Goal: Task Accomplishment & Management: Use online tool/utility

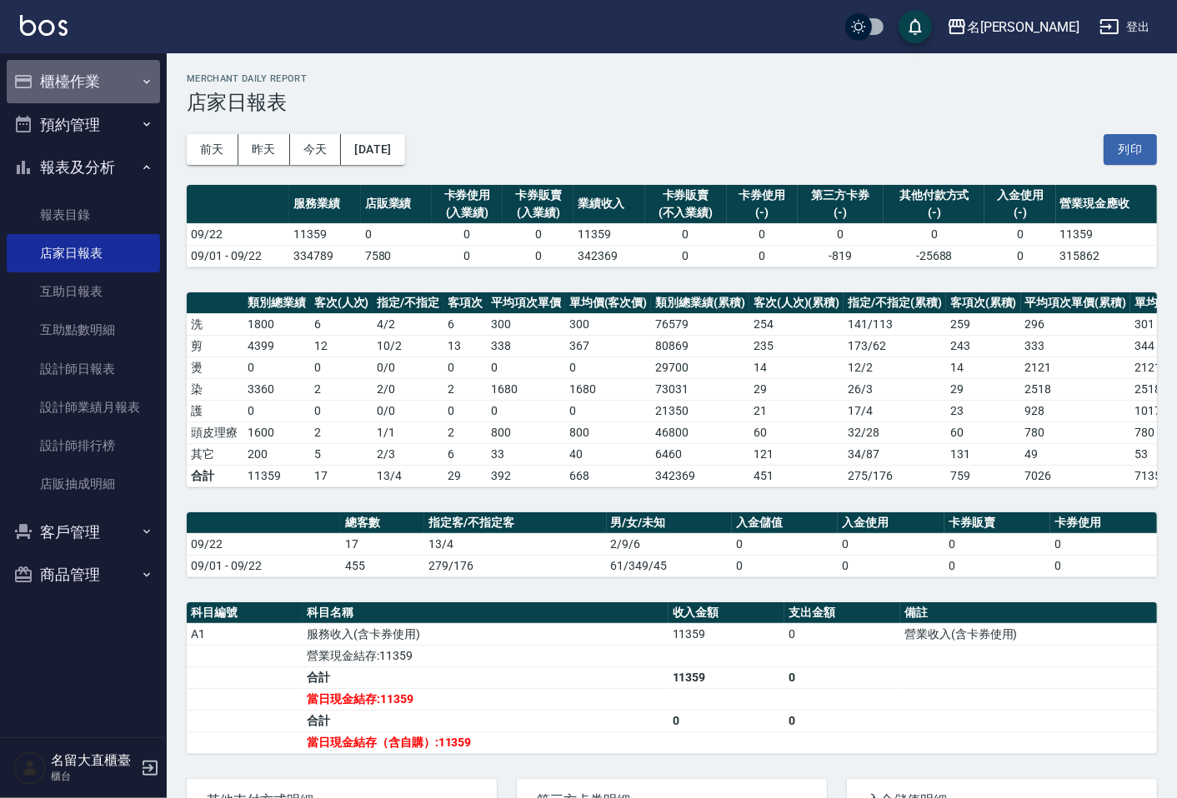
click at [100, 89] on button "櫃檯作業" at bounding box center [83, 81] width 153 height 43
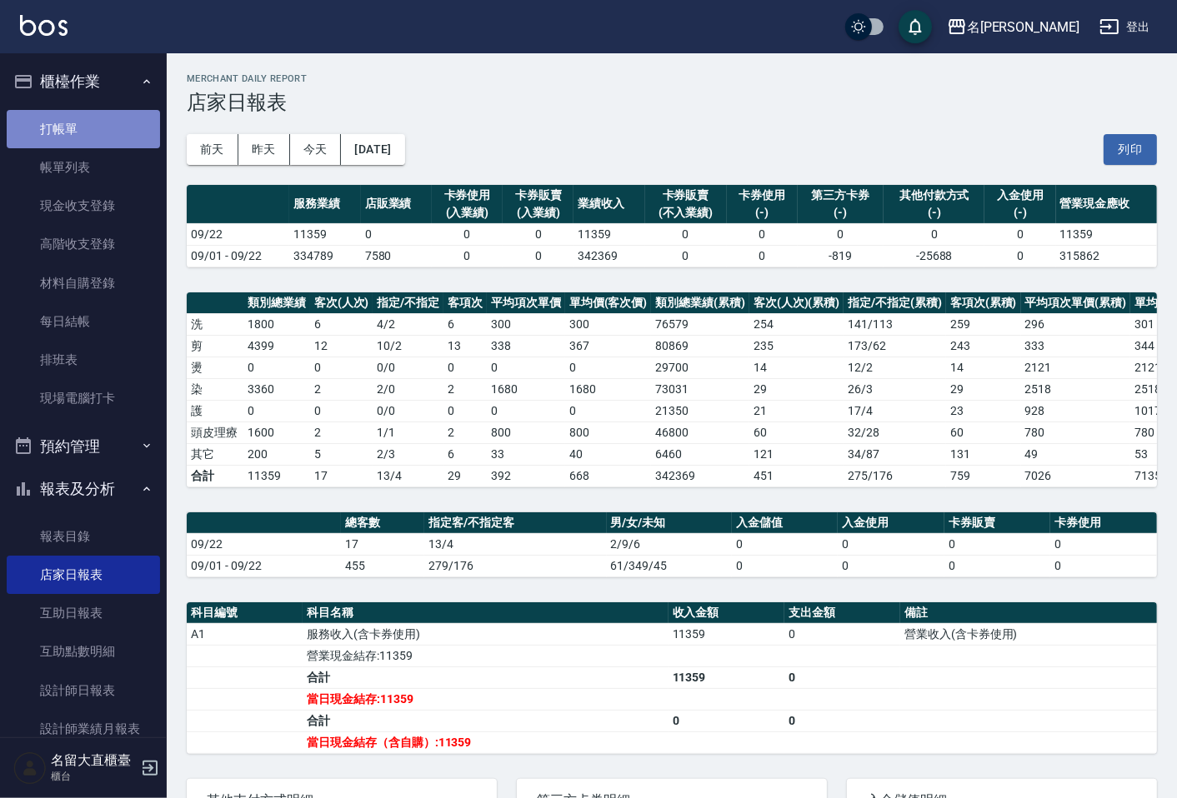
click at [95, 139] on link "打帳單" at bounding box center [83, 129] width 153 height 38
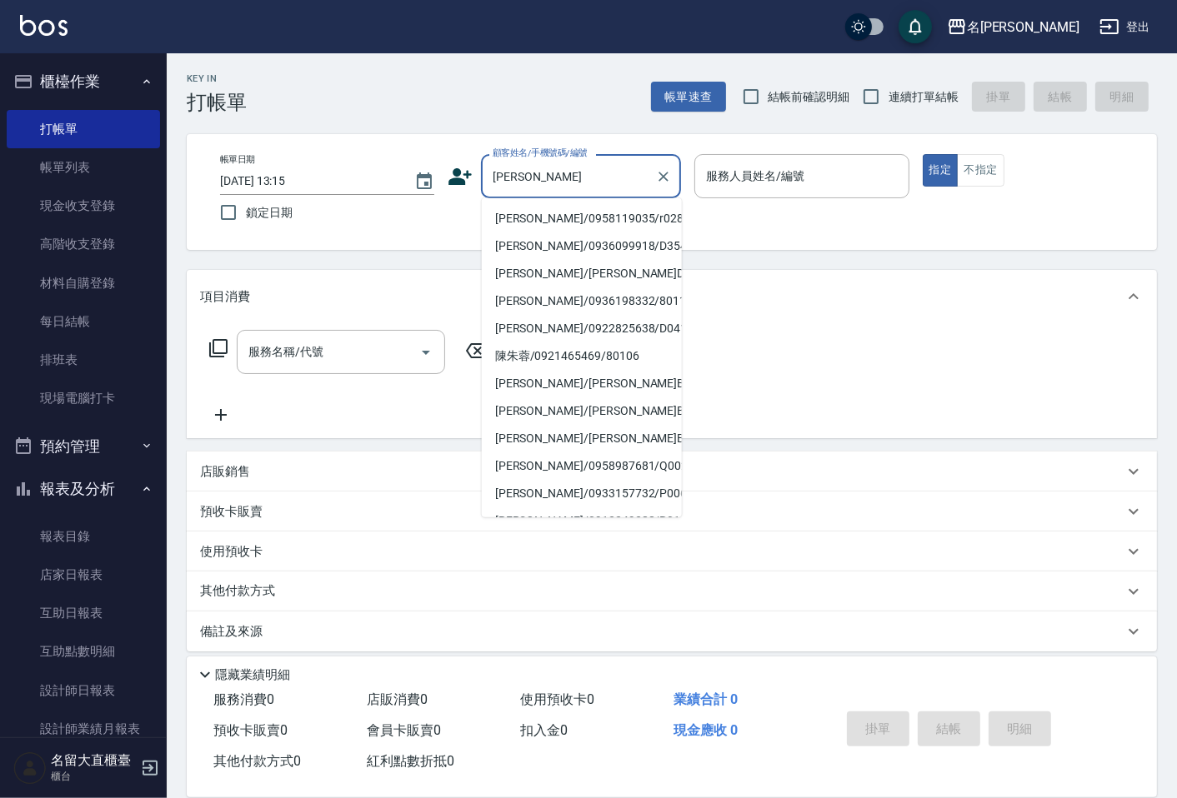
click at [565, 221] on li "[PERSON_NAME]/0958119035/r028" at bounding box center [582, 219] width 200 height 28
type input "[PERSON_NAME]/0958119035/r028"
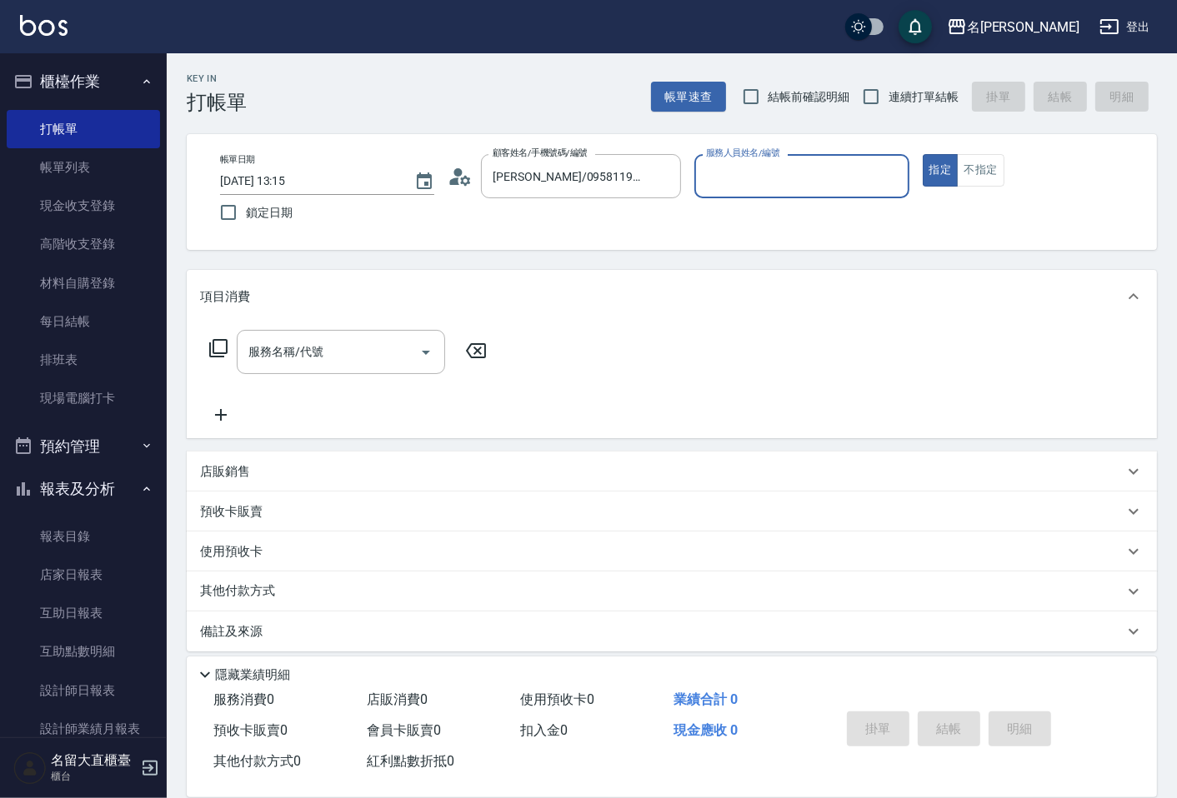
type input "Reese-5"
click at [223, 343] on icon at bounding box center [218, 348] width 20 height 20
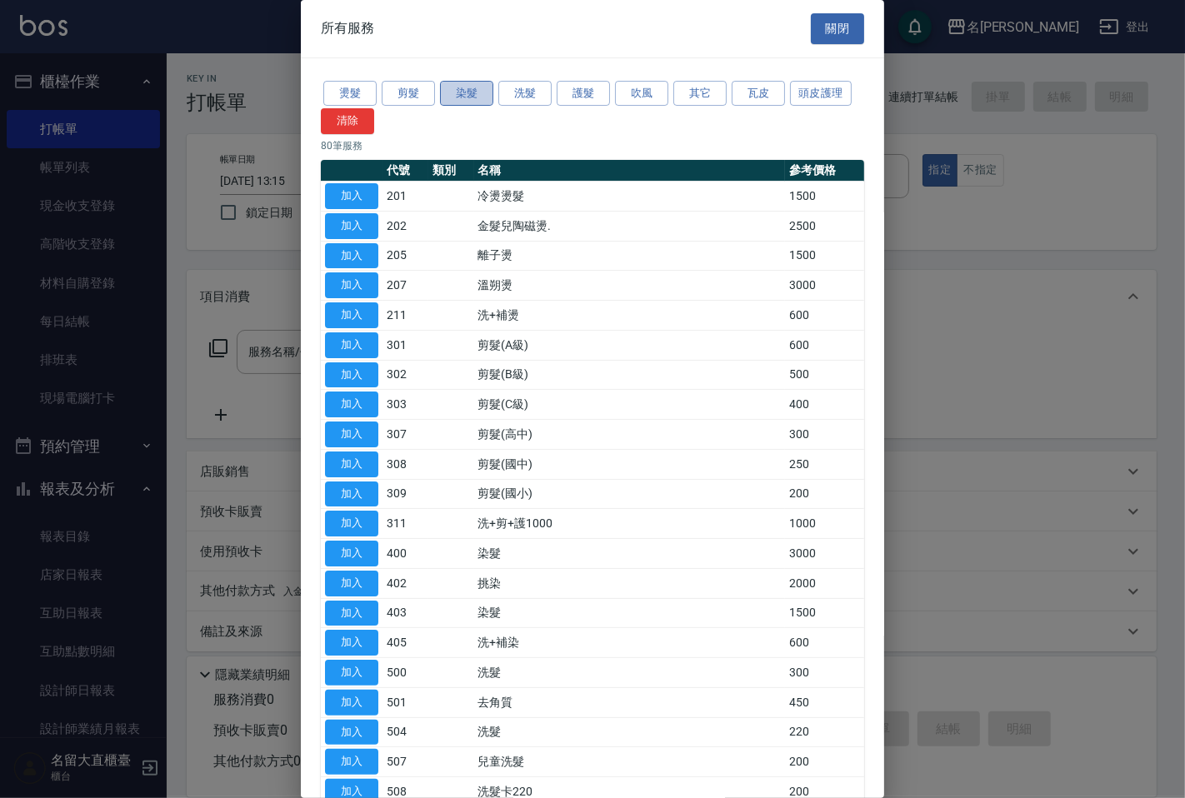
click at [480, 97] on button "染髮" at bounding box center [466, 94] width 53 height 26
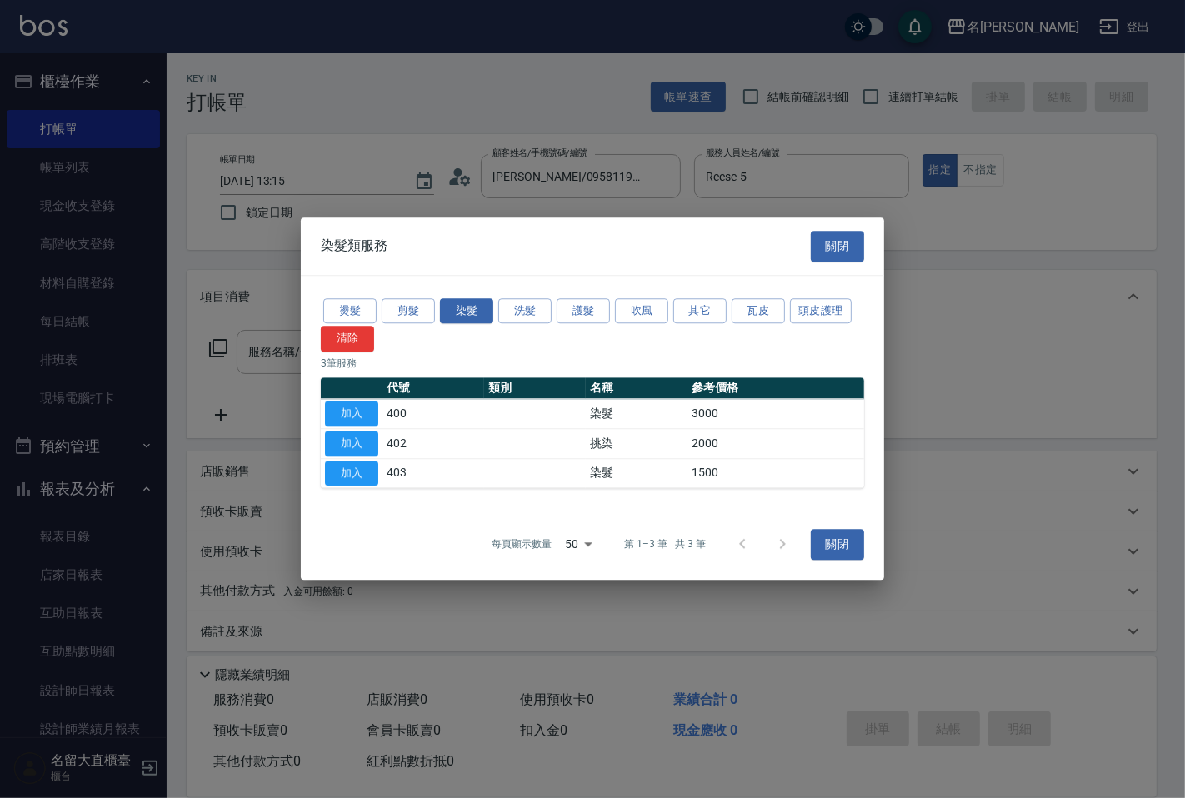
drag, startPoint x: 353, startPoint y: 410, endPoint x: 365, endPoint y: 400, distance: 16.0
click at [353, 408] on button "加入" at bounding box center [351, 414] width 53 height 26
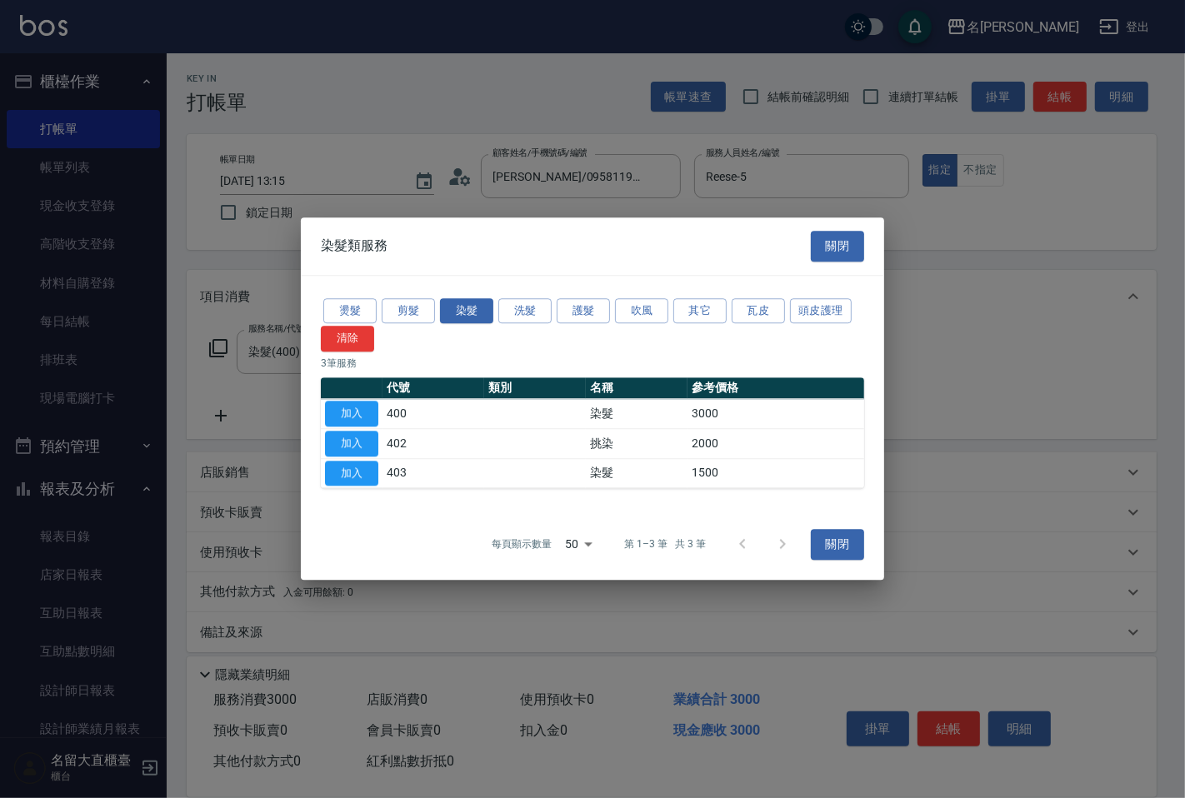
type input "染髮(400)"
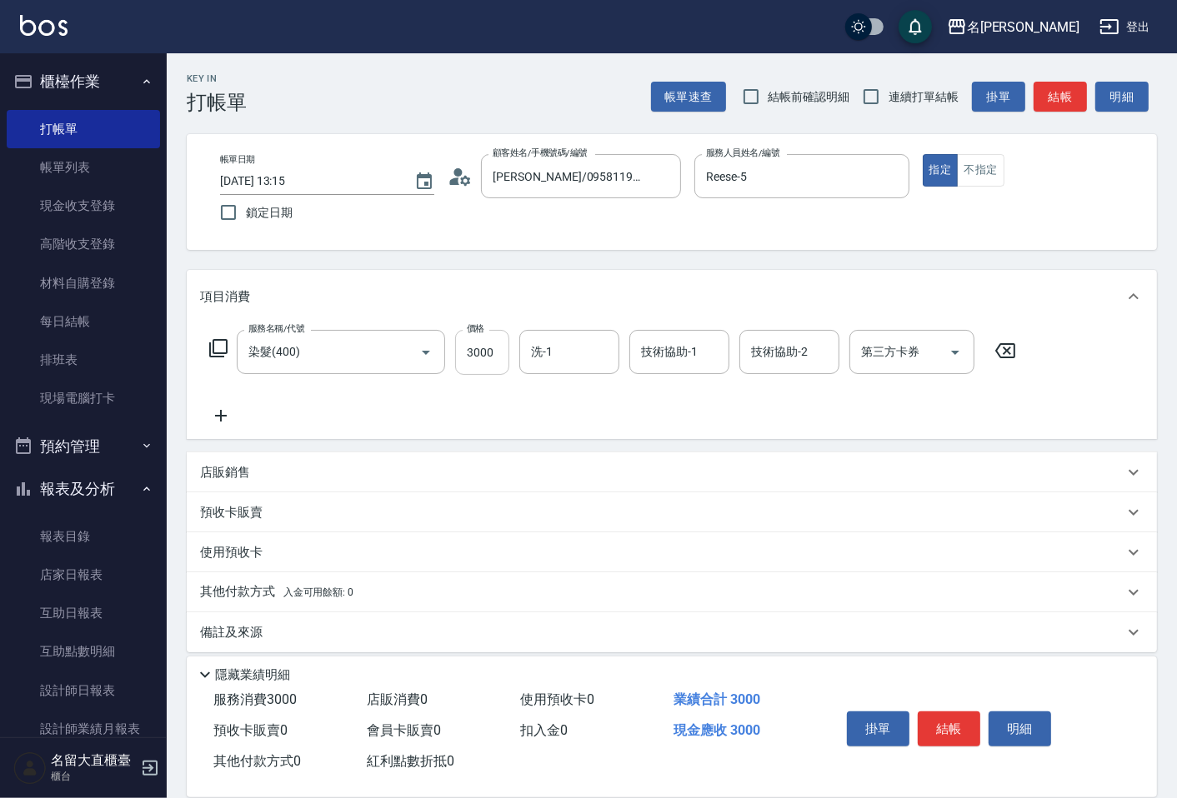
drag, startPoint x: 479, startPoint y: 363, endPoint x: 486, endPoint y: 352, distance: 13.4
click at [479, 363] on input "3000" at bounding box center [482, 352] width 54 height 45
type input "2399"
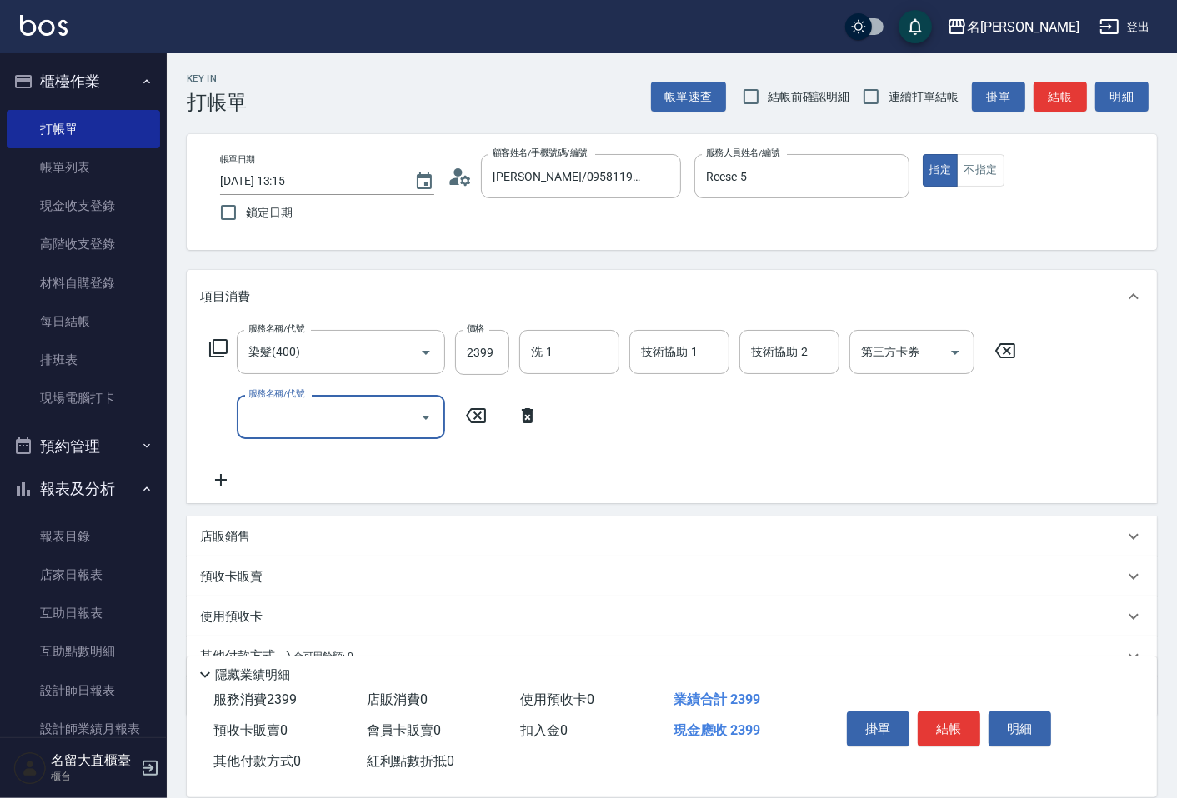
click at [342, 413] on input "服務名稱/代號" at bounding box center [328, 417] width 168 height 29
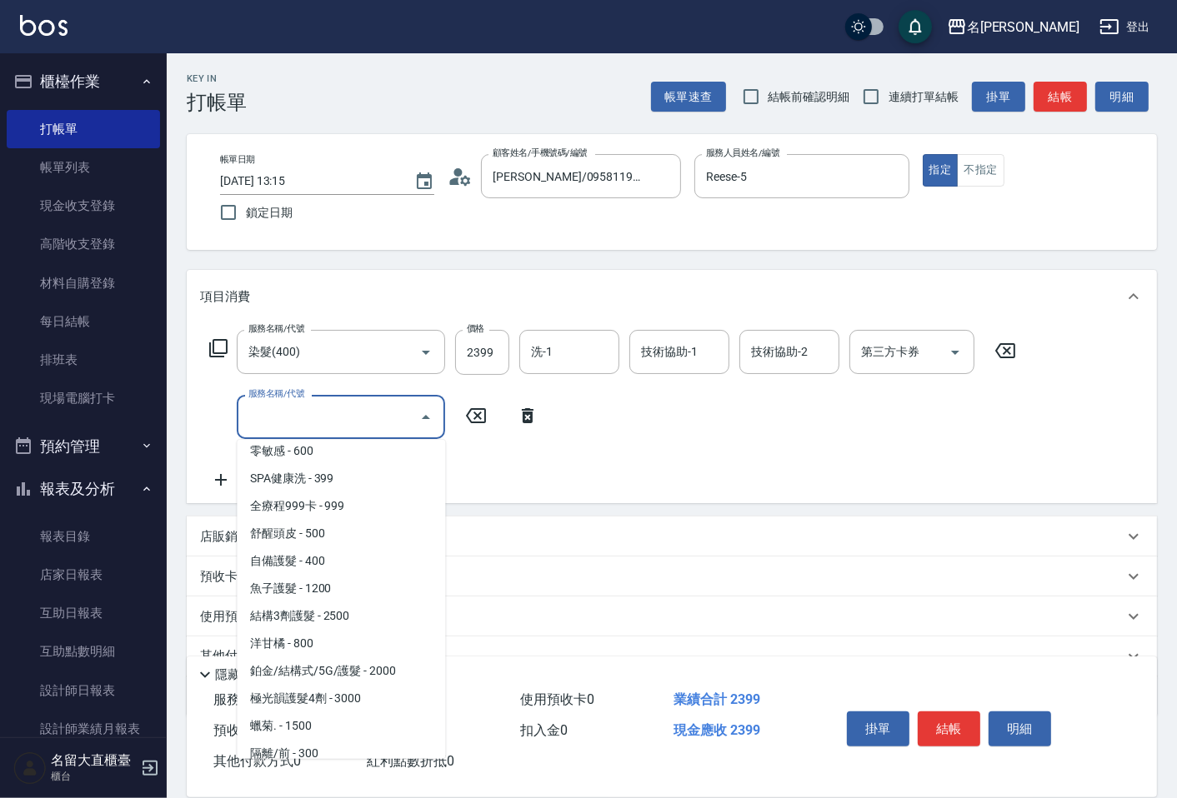
scroll to position [648, 0]
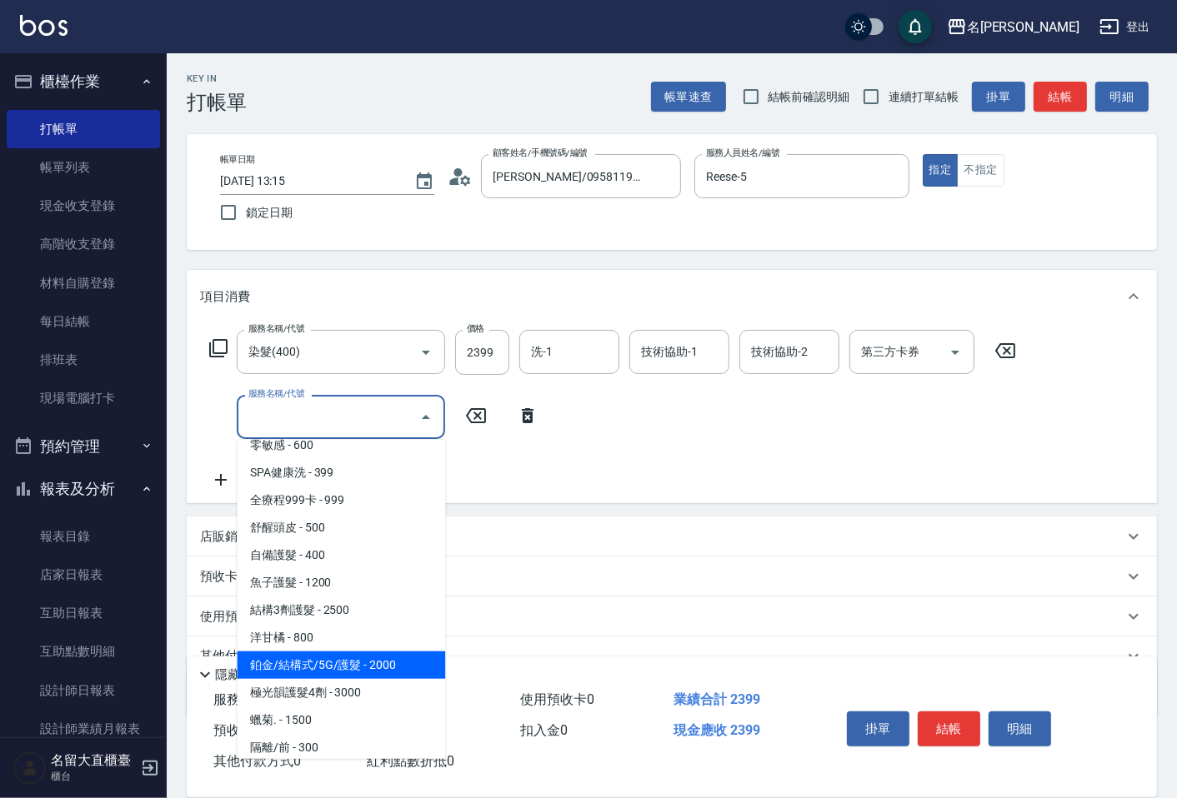
click at [403, 652] on span "鉑金/結構式/5G/護髮 - 2000" at bounding box center [341, 666] width 208 height 28
type input "鉑金/結構式/5G/護髮(605)"
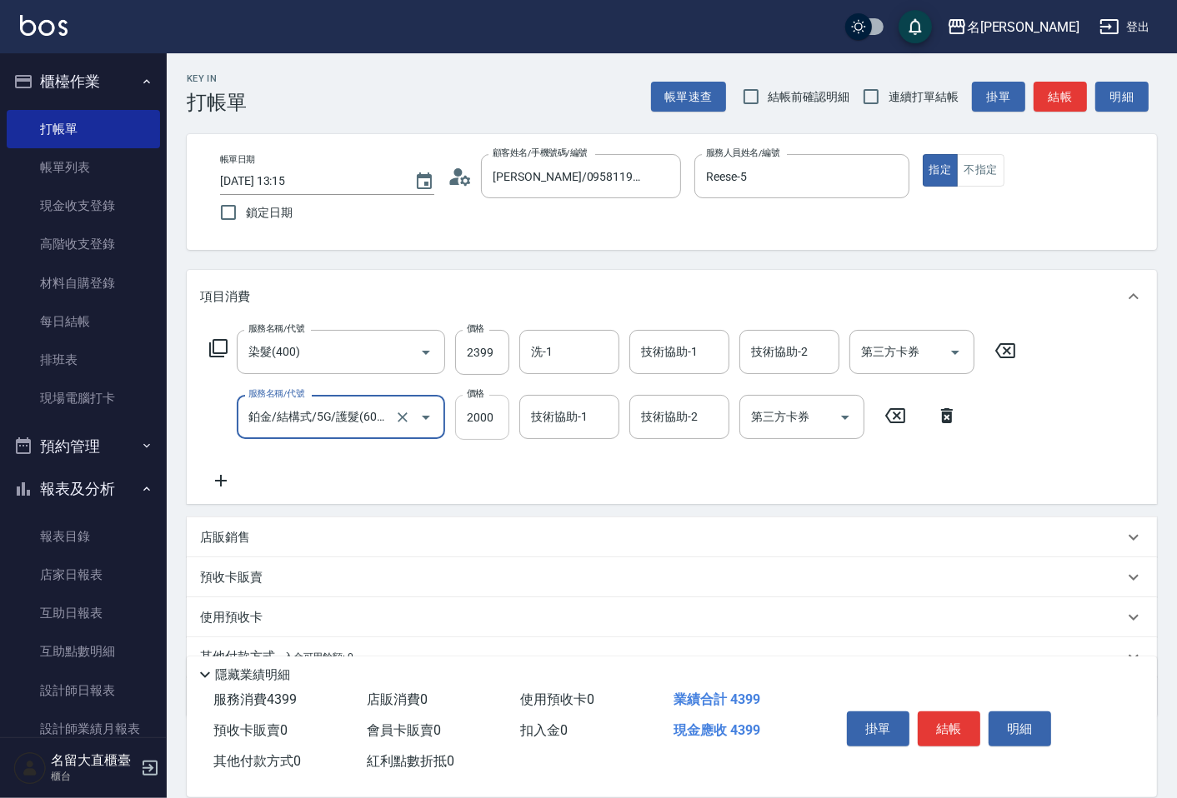
click at [481, 425] on input "2000" at bounding box center [482, 417] width 54 height 45
type input "1000"
click at [860, 93] on input "連續打單結帳" at bounding box center [870, 96] width 35 height 35
checkbox input "true"
click at [1040, 98] on button "結帳" at bounding box center [1059, 97] width 53 height 31
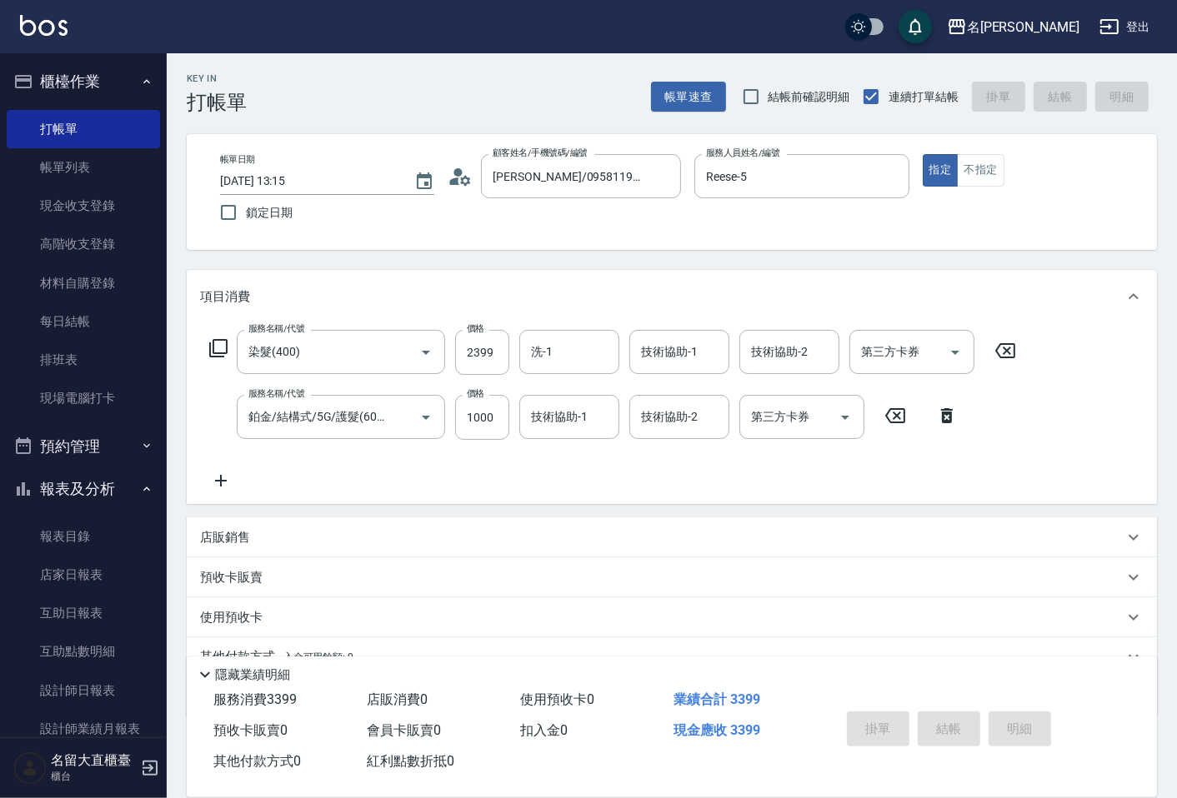
type input "[DATE] 13:16"
